Goal: Find specific page/section: Find specific page/section

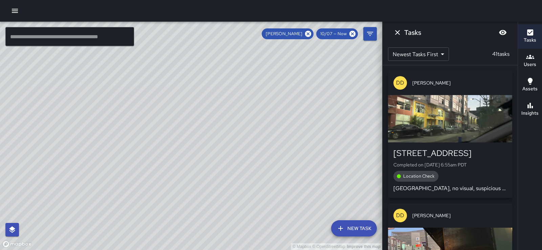
scroll to position [3173, 0]
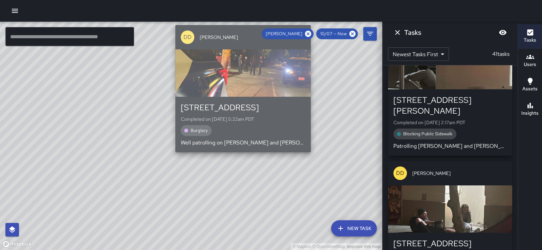
click at [240, 144] on p "Well patrolling on [PERSON_NAME] and [PERSON_NAME] heading towards [PERSON_NAME…" at bounding box center [243, 143] width 125 height 8
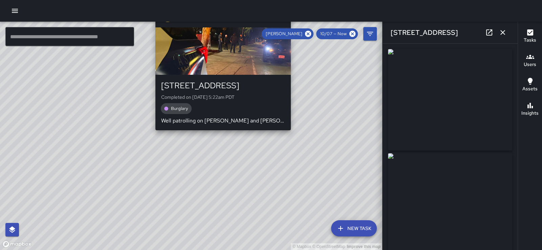
type input "**********"
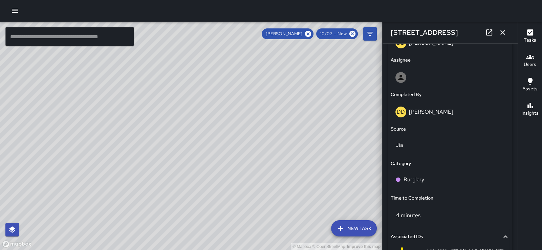
scroll to position [610, 0]
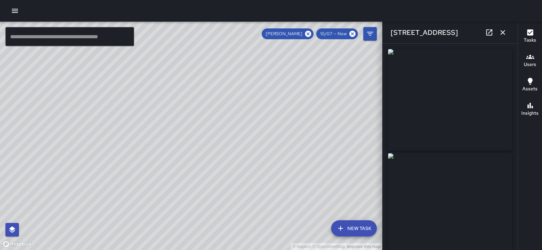
type input "**********"
click at [498, 229] on img at bounding box center [450, 204] width 124 height 102
click at [503, 31] on icon "button" at bounding box center [502, 32] width 5 height 5
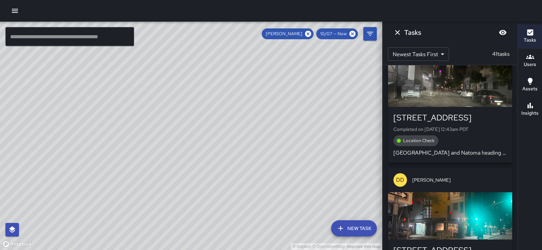
scroll to position [3413, 0]
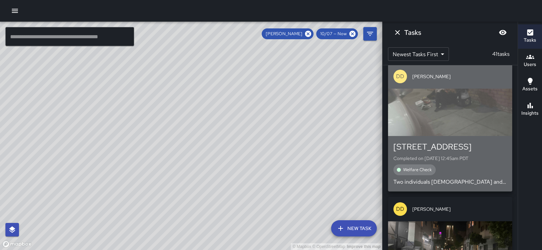
click at [454, 136] on div "button" at bounding box center [450, 112] width 124 height 47
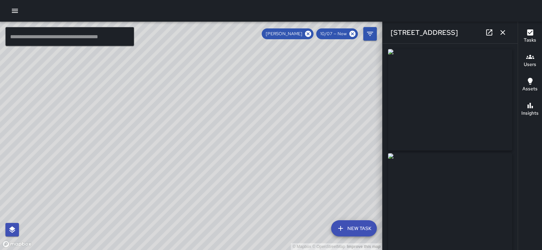
type input "**********"
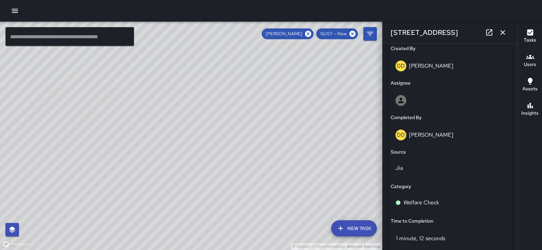
scroll to position [542, 0]
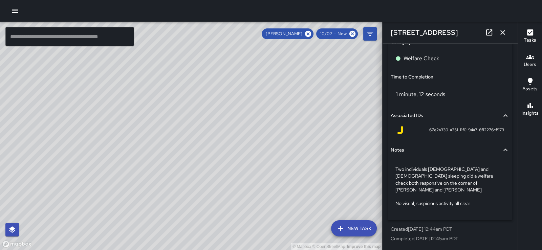
click at [500, 34] on icon "button" at bounding box center [502, 32] width 5 height 5
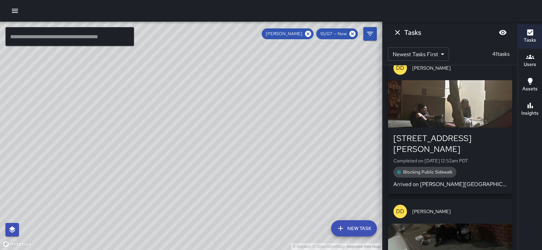
scroll to position [3292, 0]
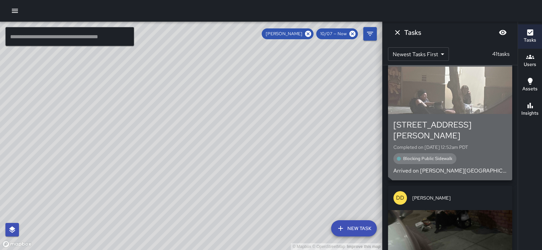
click at [460, 114] on div "button" at bounding box center [450, 90] width 124 height 47
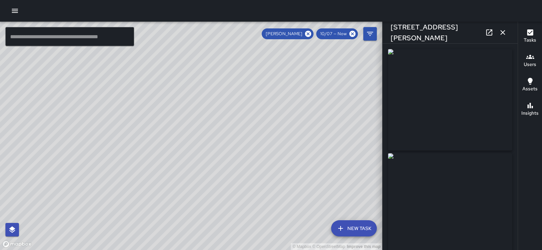
type input "**********"
click at [502, 31] on icon "button" at bounding box center [502, 32] width 5 height 5
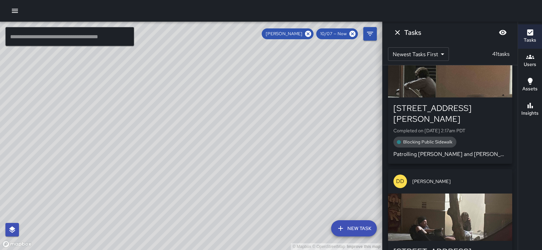
scroll to position [3156, 0]
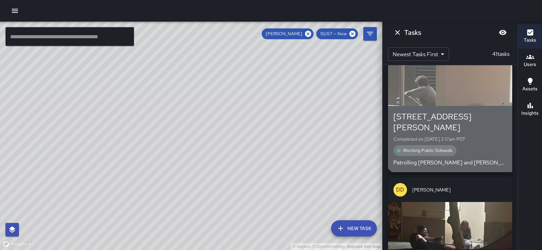
click at [477, 106] on div "button" at bounding box center [450, 82] width 124 height 47
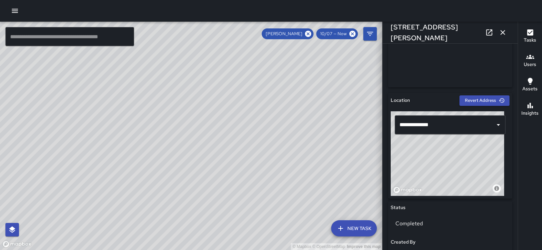
scroll to position [0, 0]
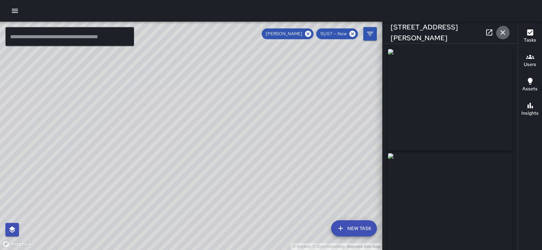
click at [502, 28] on icon "button" at bounding box center [503, 32] width 8 height 8
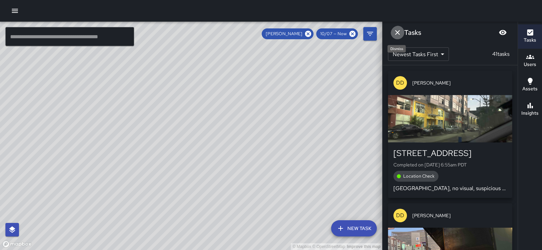
click at [398, 31] on icon "Dismiss" at bounding box center [397, 32] width 8 height 8
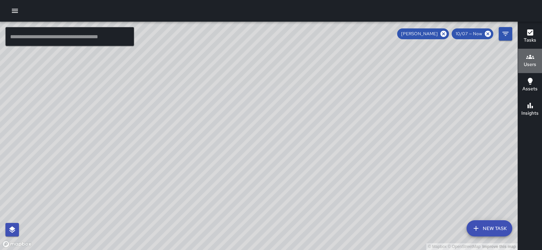
click at [528, 57] on icon "button" at bounding box center [530, 57] width 8 height 8
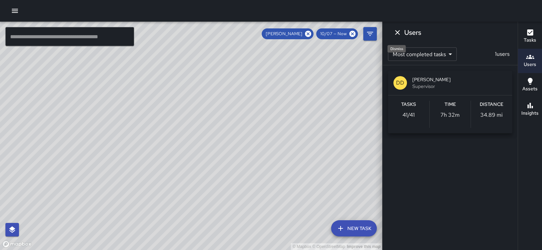
click at [399, 33] on icon "Dismiss" at bounding box center [397, 32] width 8 height 8
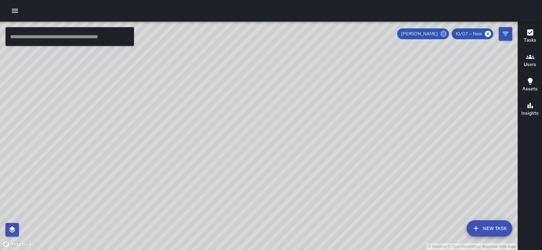
click at [440, 34] on icon at bounding box center [443, 34] width 6 height 6
click at [505, 34] on icon "Filters" at bounding box center [505, 34] width 6 height 4
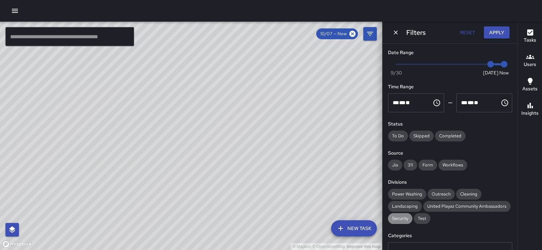
click at [404, 222] on span "Security" at bounding box center [400, 218] width 24 height 7
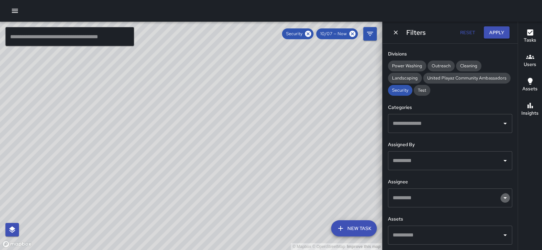
click at [501, 196] on icon "Open" at bounding box center [505, 198] width 8 height 8
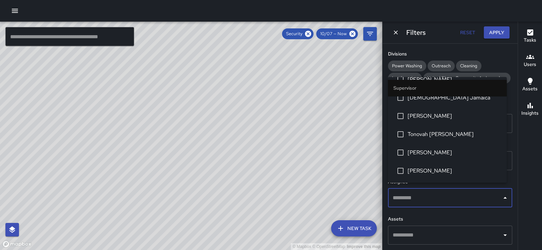
scroll to position [65, 0]
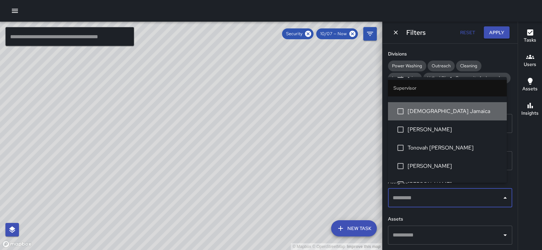
click at [453, 115] on span "[DEMOGRAPHIC_DATA] Jamaica" at bounding box center [455, 111] width 94 height 8
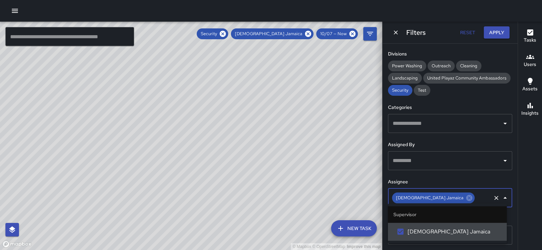
scroll to position [0, 0]
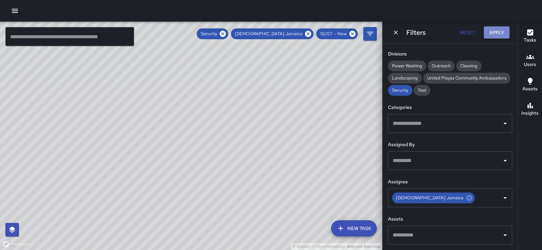
click at [499, 35] on button "Apply" at bounding box center [497, 32] width 26 height 13
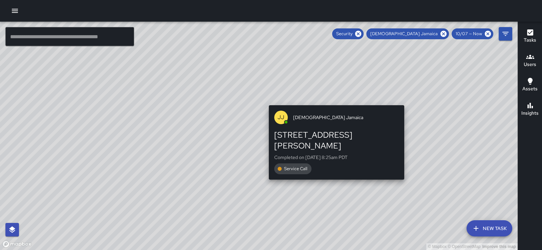
click at [402, 101] on div "© Mapbox © OpenStreetMap Improve this map [PERSON_NAME] [PERSON_NAME] [GEOGRAPH…" at bounding box center [259, 136] width 518 height 228
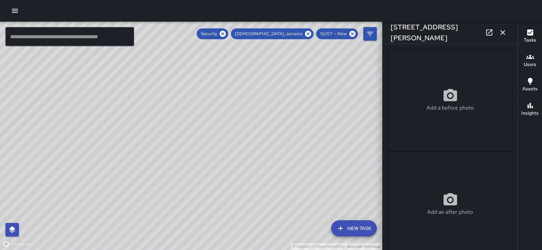
type input "**********"
click at [503, 33] on icon "button" at bounding box center [503, 32] width 8 height 8
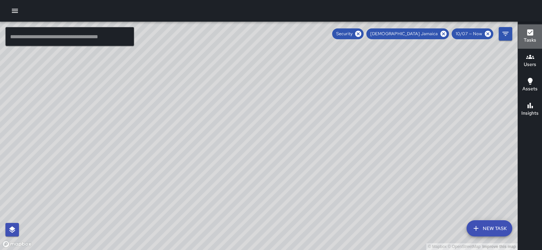
click at [529, 36] on icon "button" at bounding box center [530, 32] width 8 height 8
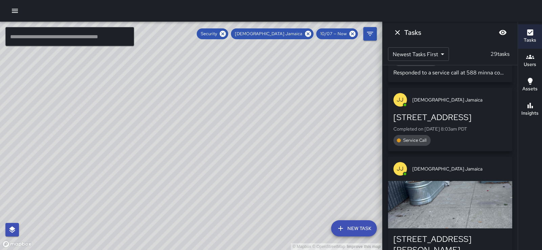
scroll to position [3500, 0]
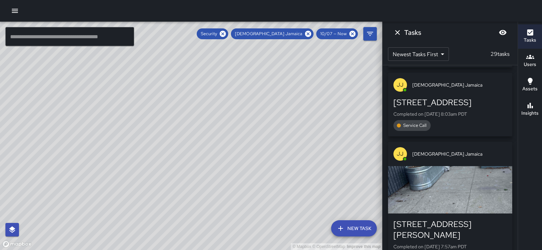
click at [468, 166] on div "button" at bounding box center [450, 189] width 124 height 47
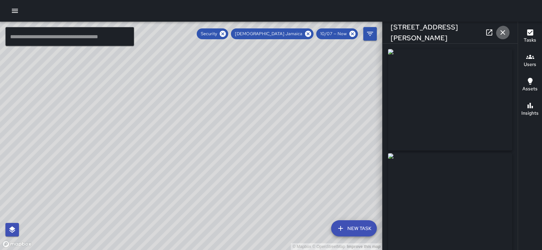
click at [502, 33] on icon "button" at bounding box center [502, 32] width 5 height 5
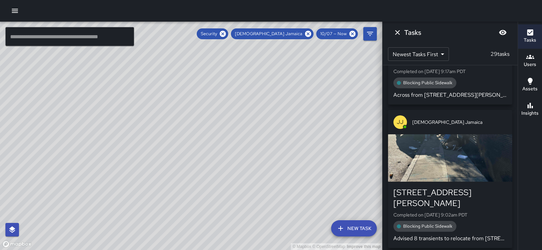
scroll to position [2606, 0]
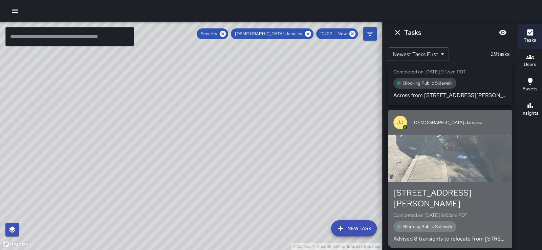
click at [469, 142] on div "button" at bounding box center [450, 158] width 124 height 47
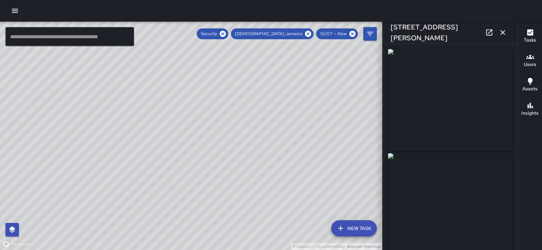
type input "**********"
click at [503, 35] on icon "button" at bounding box center [503, 32] width 8 height 8
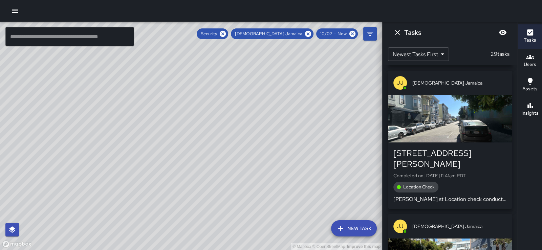
scroll to position [502, 0]
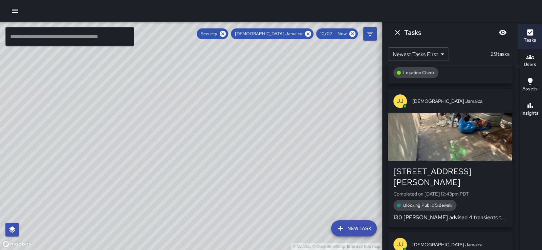
click at [448, 134] on div "button" at bounding box center [450, 136] width 124 height 47
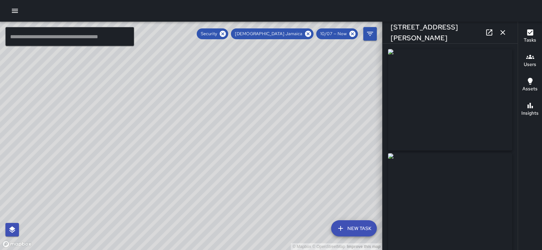
drag, startPoint x: 140, startPoint y: 217, endPoint x: 175, endPoint y: 186, distance: 46.3
click at [175, 186] on div "© Mapbox © OpenStreetMap Improve this map" at bounding box center [191, 136] width 382 height 228
drag, startPoint x: 265, startPoint y: 58, endPoint x: 166, endPoint y: 137, distance: 126.4
click at [166, 137] on div "© Mapbox © OpenStreetMap Improve this map" at bounding box center [191, 136] width 382 height 228
click at [503, 32] on icon "button" at bounding box center [503, 32] width 8 height 8
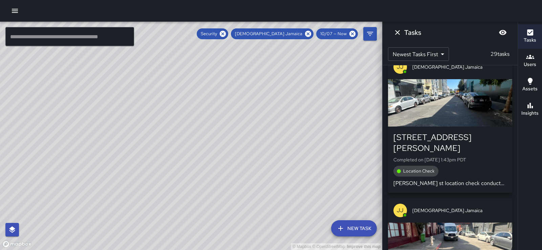
scroll to position [0, 0]
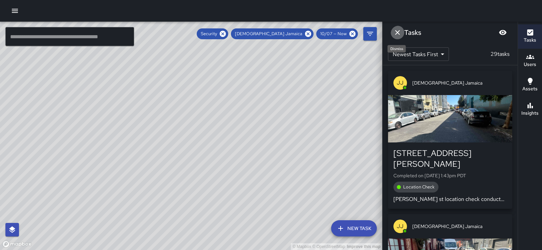
click at [397, 32] on icon "Dismiss" at bounding box center [397, 32] width 8 height 8
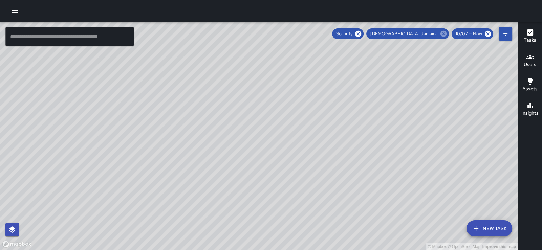
click at [440, 35] on icon at bounding box center [443, 34] width 6 height 6
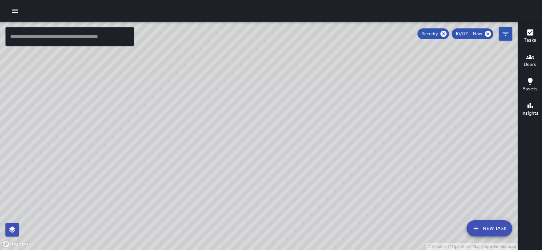
drag, startPoint x: 391, startPoint y: 118, endPoint x: 432, endPoint y: 65, distance: 67.4
click at [432, 65] on div "© Mapbox © OpenStreetMap Improve this map" at bounding box center [259, 136] width 518 height 228
drag, startPoint x: 432, startPoint y: 65, endPoint x: 304, endPoint y: 69, distance: 128.4
click at [304, 69] on div "© Mapbox © OpenStreetMap Improve this map" at bounding box center [259, 136] width 518 height 228
